Goal: Navigation & Orientation: Find specific page/section

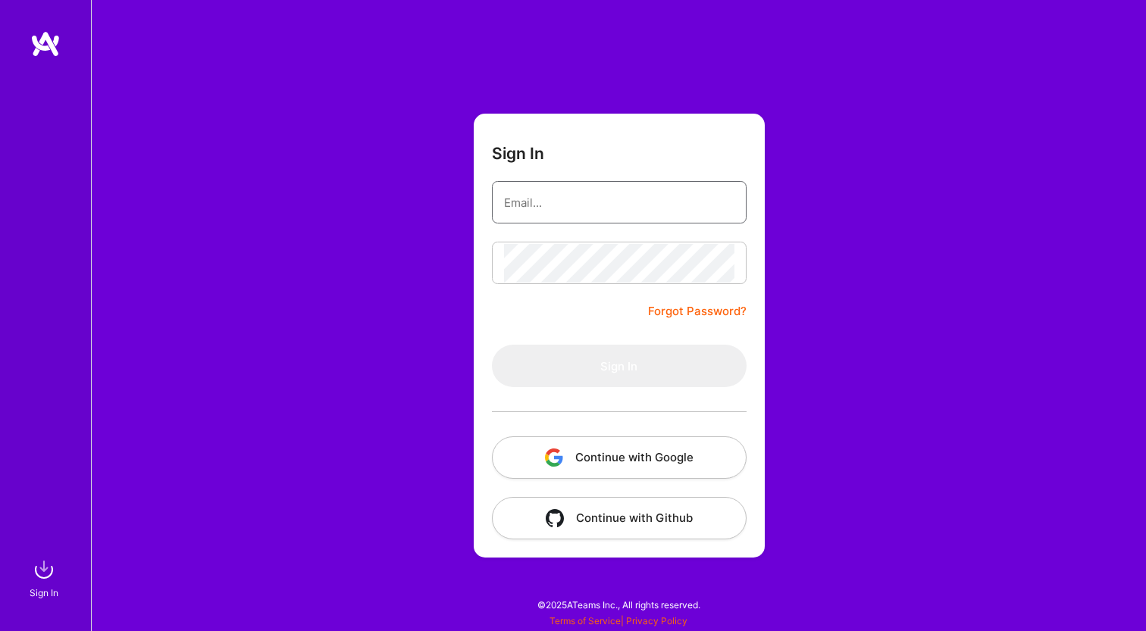
click at [583, 217] on input "email" at bounding box center [619, 202] width 230 height 39
click at [0, 624] on div at bounding box center [0, 624] width 0 height 0
type input "[PERSON_NAME][EMAIL_ADDRESS][DOMAIN_NAME]"
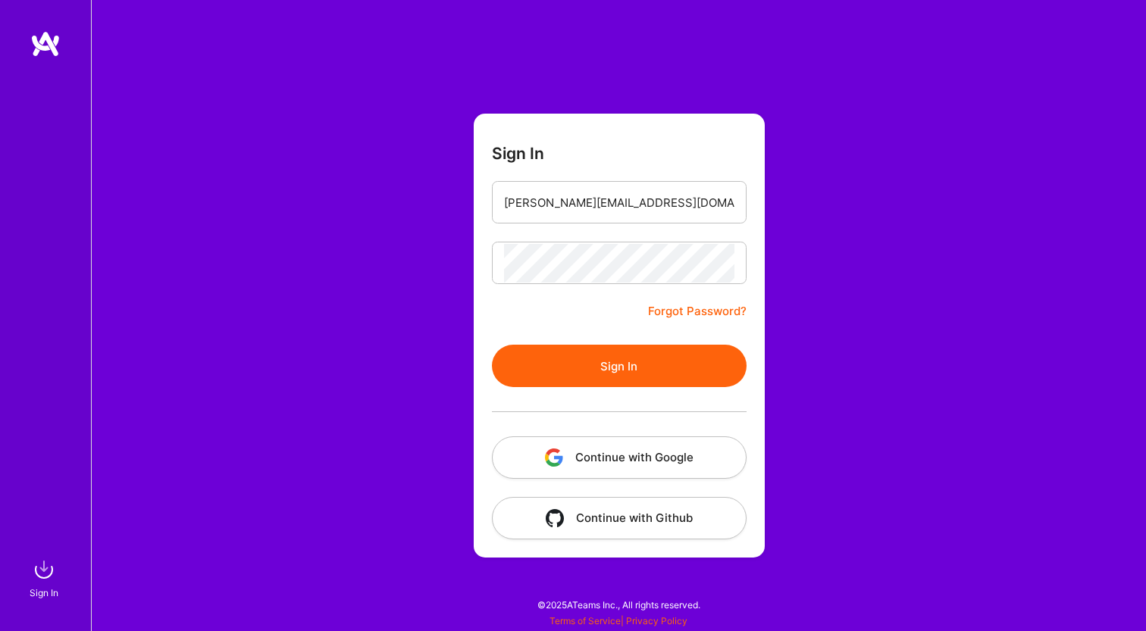
click at [563, 374] on button "Sign In" at bounding box center [619, 366] width 255 height 42
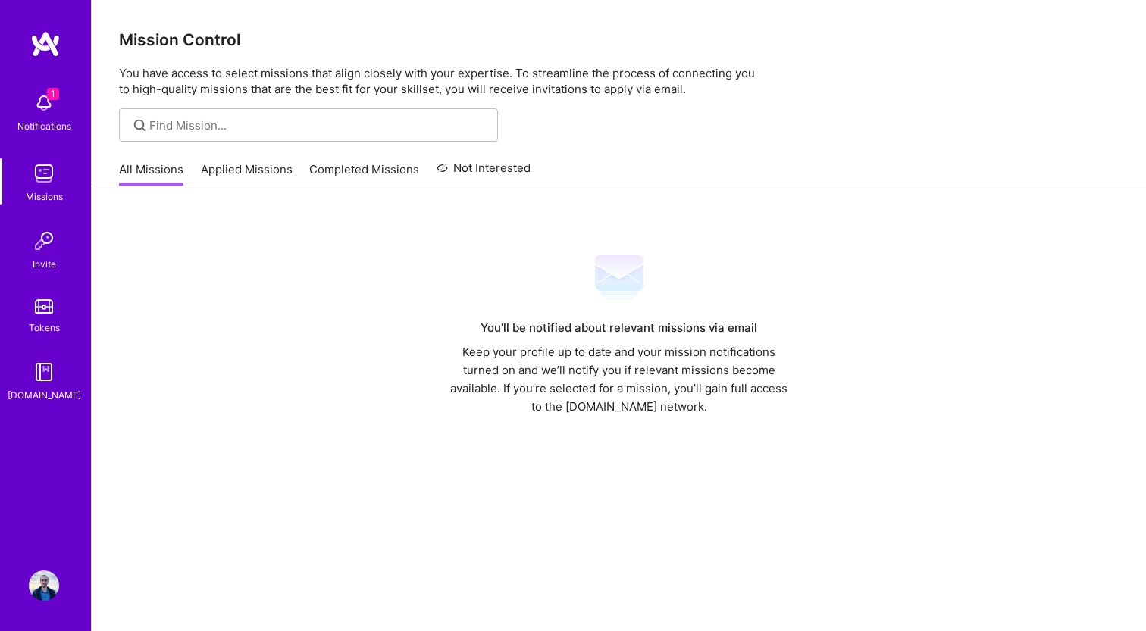
click at [43, 589] on img at bounding box center [44, 586] width 30 height 30
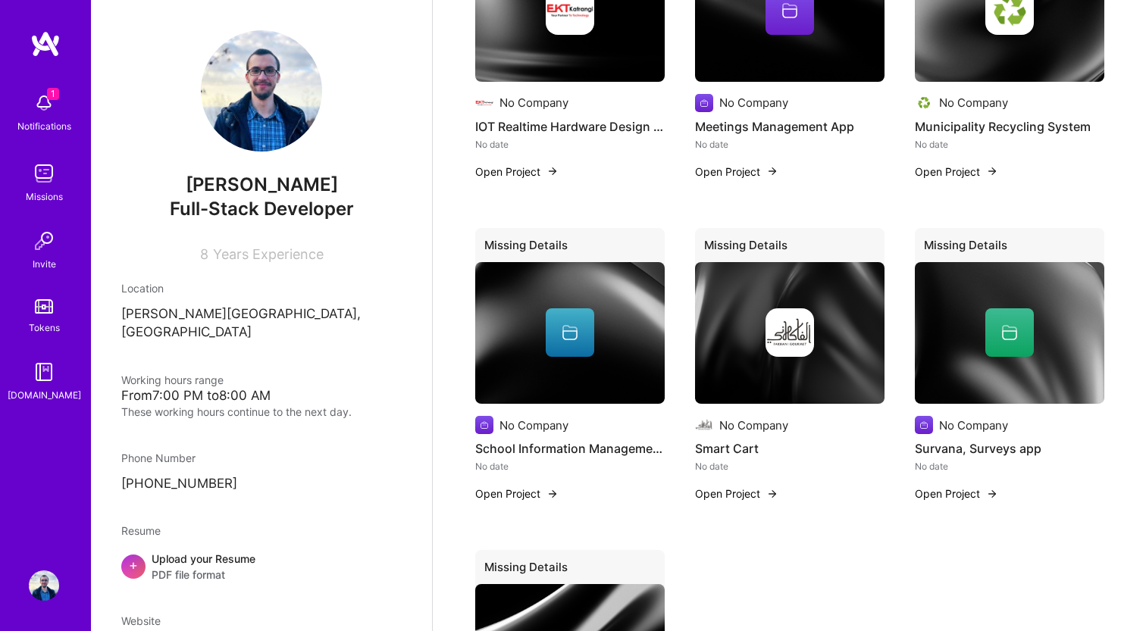
scroll to position [982, 0]
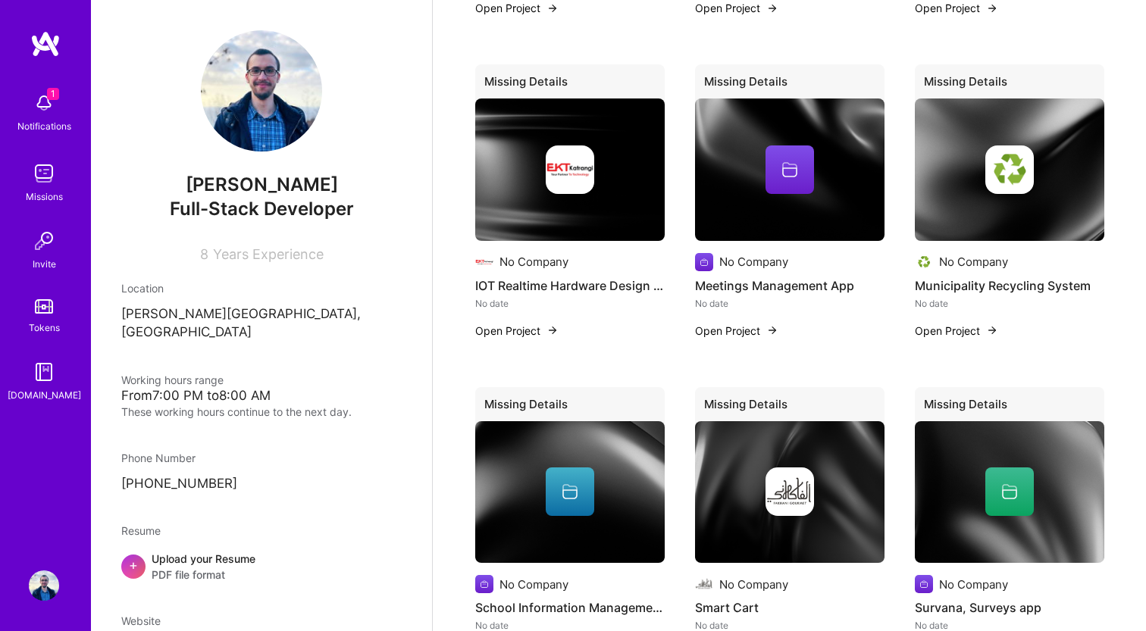
click at [525, 334] on button "Open Project" at bounding box center [516, 331] width 83 height 16
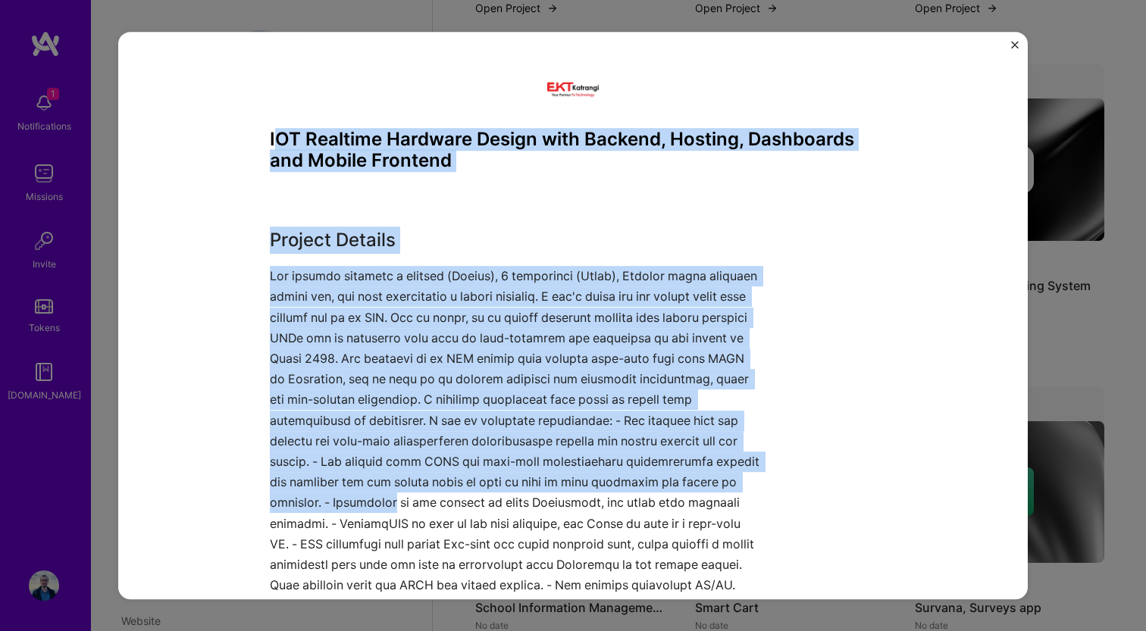
drag, startPoint x: 274, startPoint y: 139, endPoint x: 541, endPoint y: 502, distance: 450.8
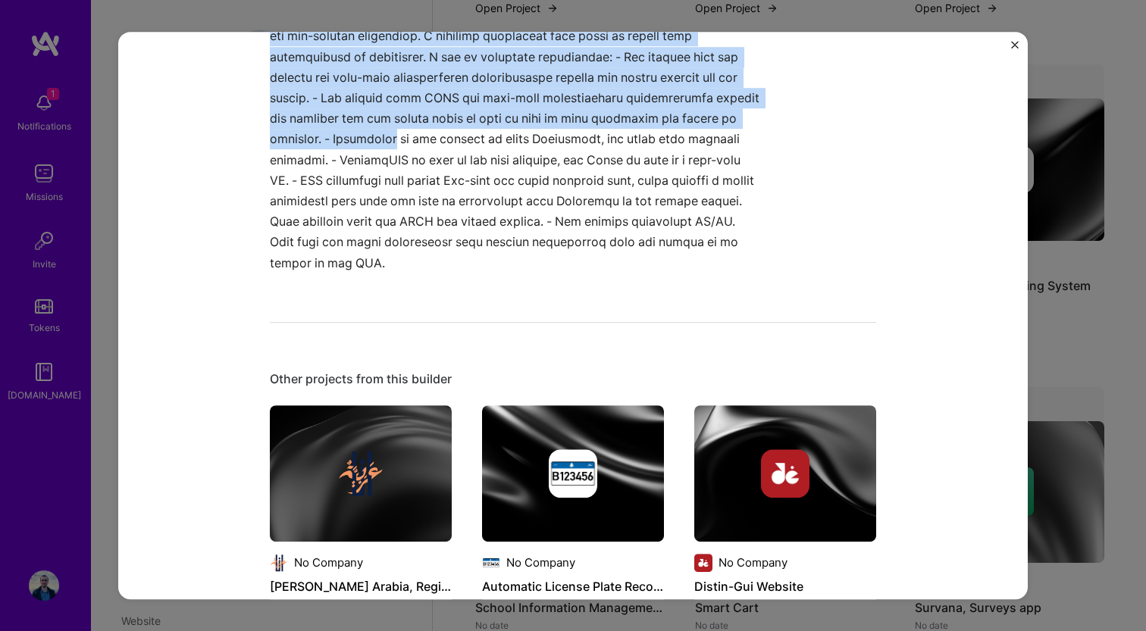
scroll to position [380, 0]
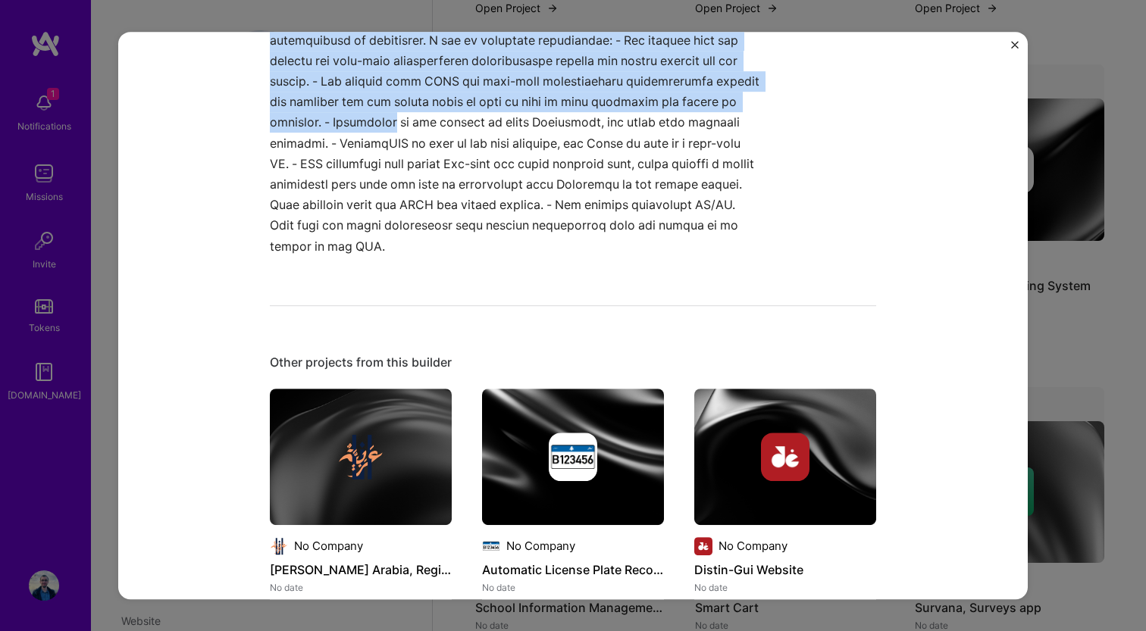
click at [661, 280] on div "IOT Realtime Hardware Design with Backend, Hosting, Dashboards and Mobile Front…" at bounding box center [573, 585] width 606 height 1807
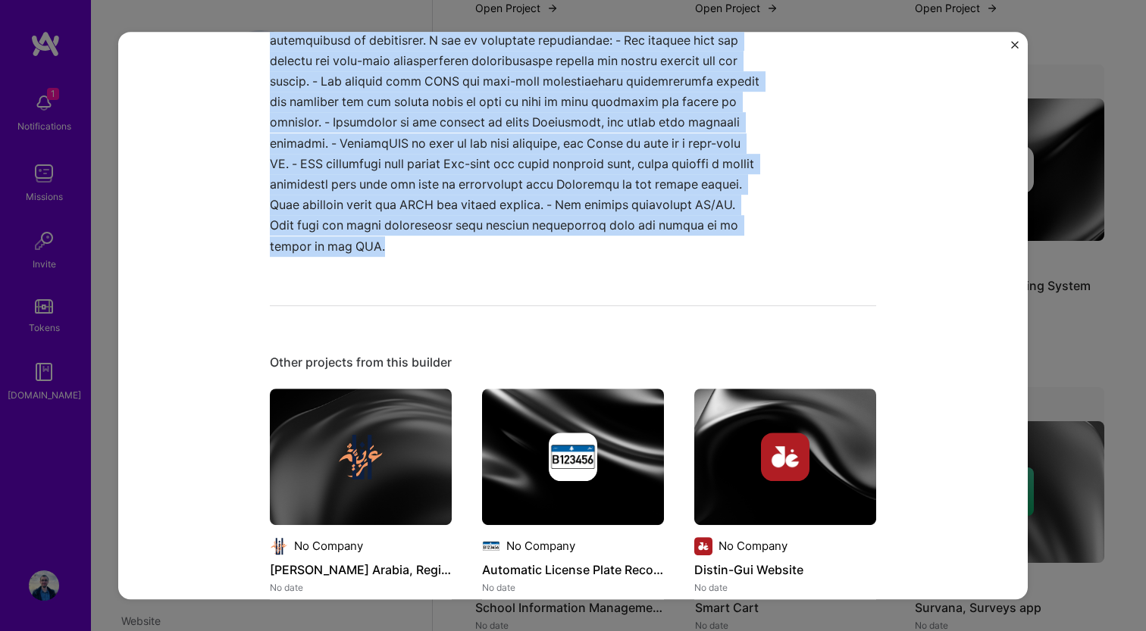
copy div "OT Realtime Hardware Design with Backend, Hosting, Dashboards and Mobile Fronte…"
